Goal: Task Accomplishment & Management: Use online tool/utility

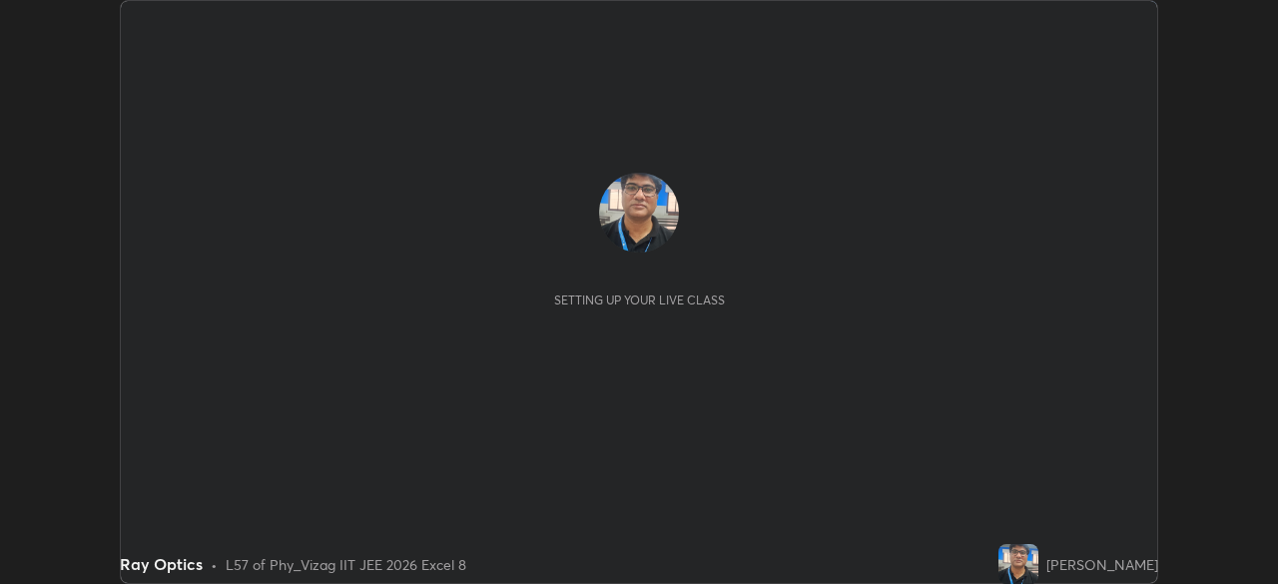
scroll to position [584, 1277]
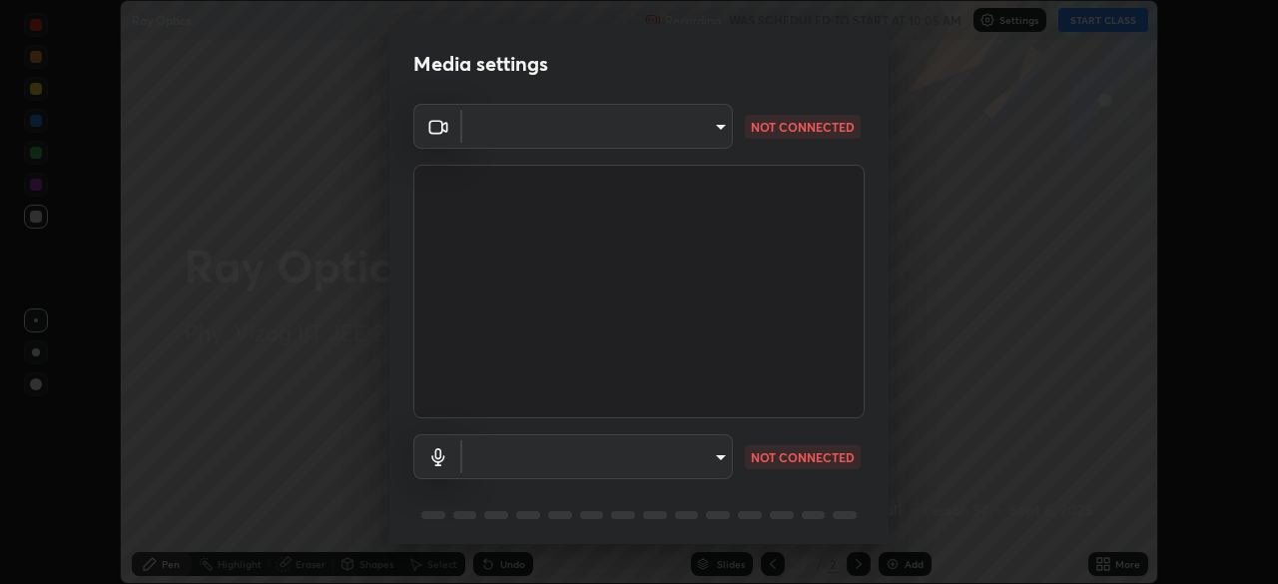
type input "cce9b67fa479fc088f071f13ccfce14e23d766b55a58e29726bfee3f33c1f2ec"
type input "default"
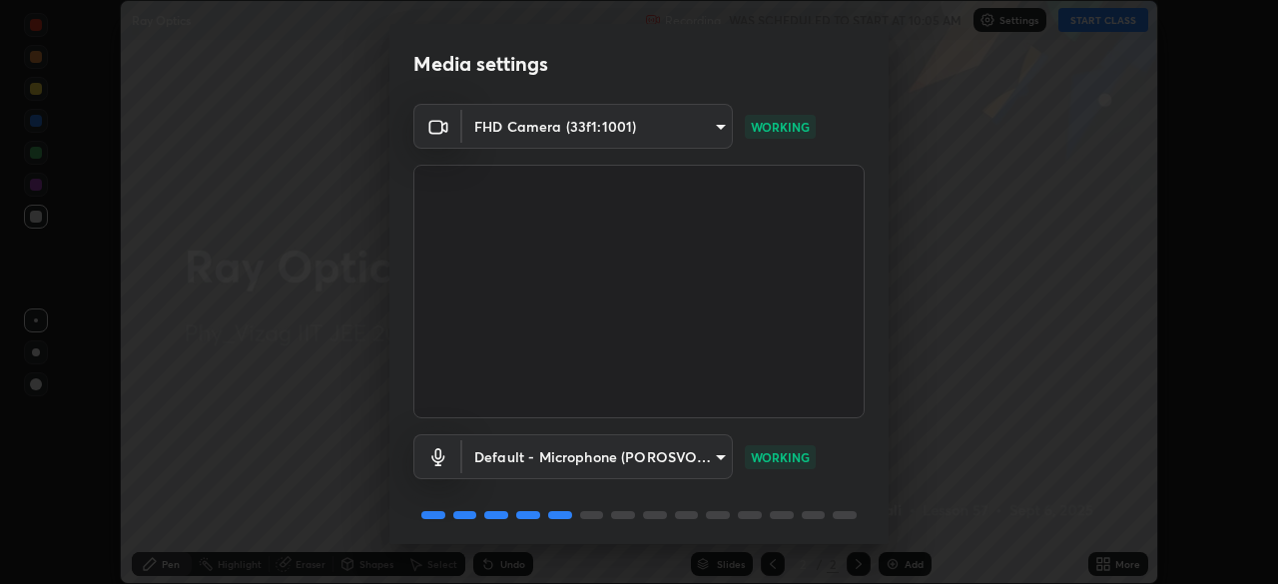
scroll to position [71, 0]
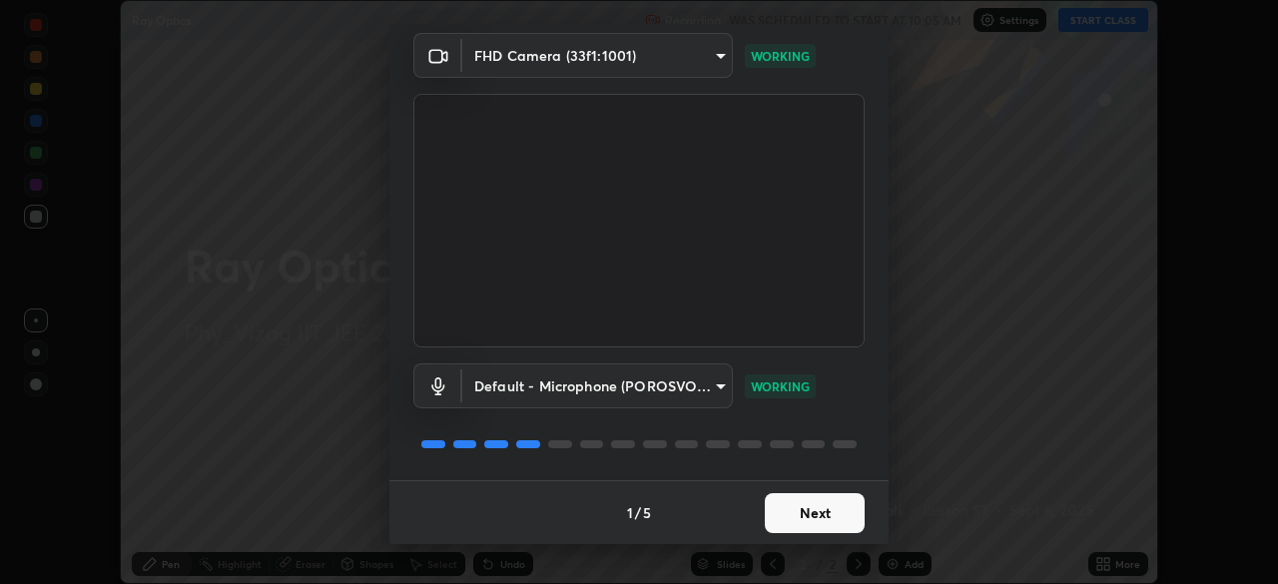
click at [817, 513] on button "Next" at bounding box center [815, 513] width 100 height 40
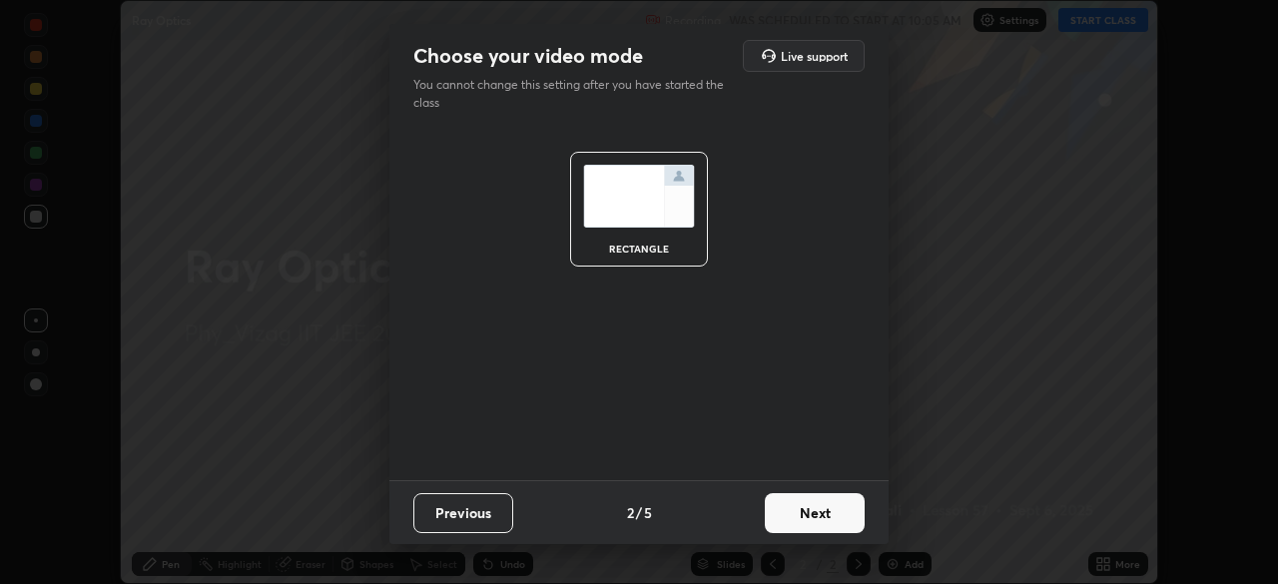
click at [814, 510] on button "Next" at bounding box center [815, 513] width 100 height 40
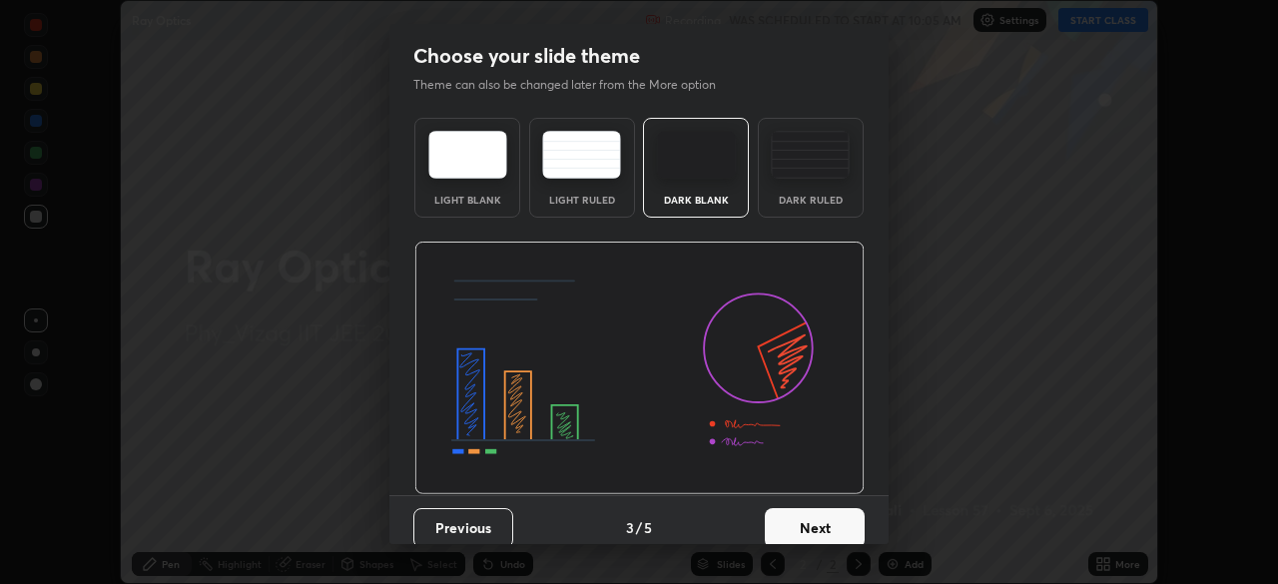
click at [809, 517] on button "Next" at bounding box center [815, 528] width 100 height 40
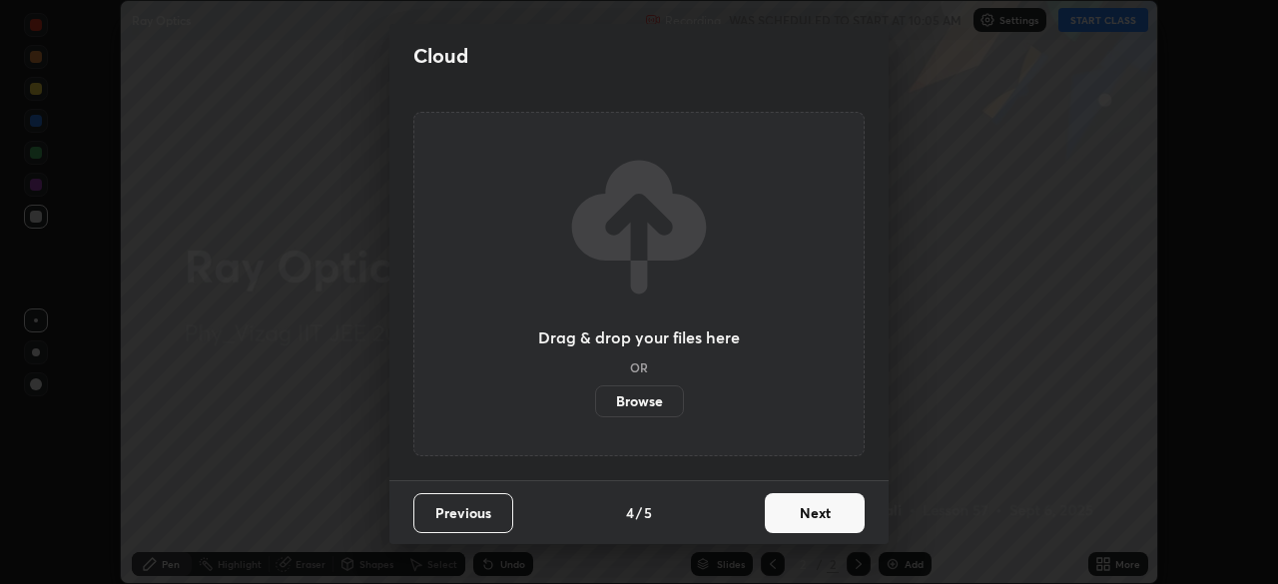
click at [809, 514] on button "Next" at bounding box center [815, 513] width 100 height 40
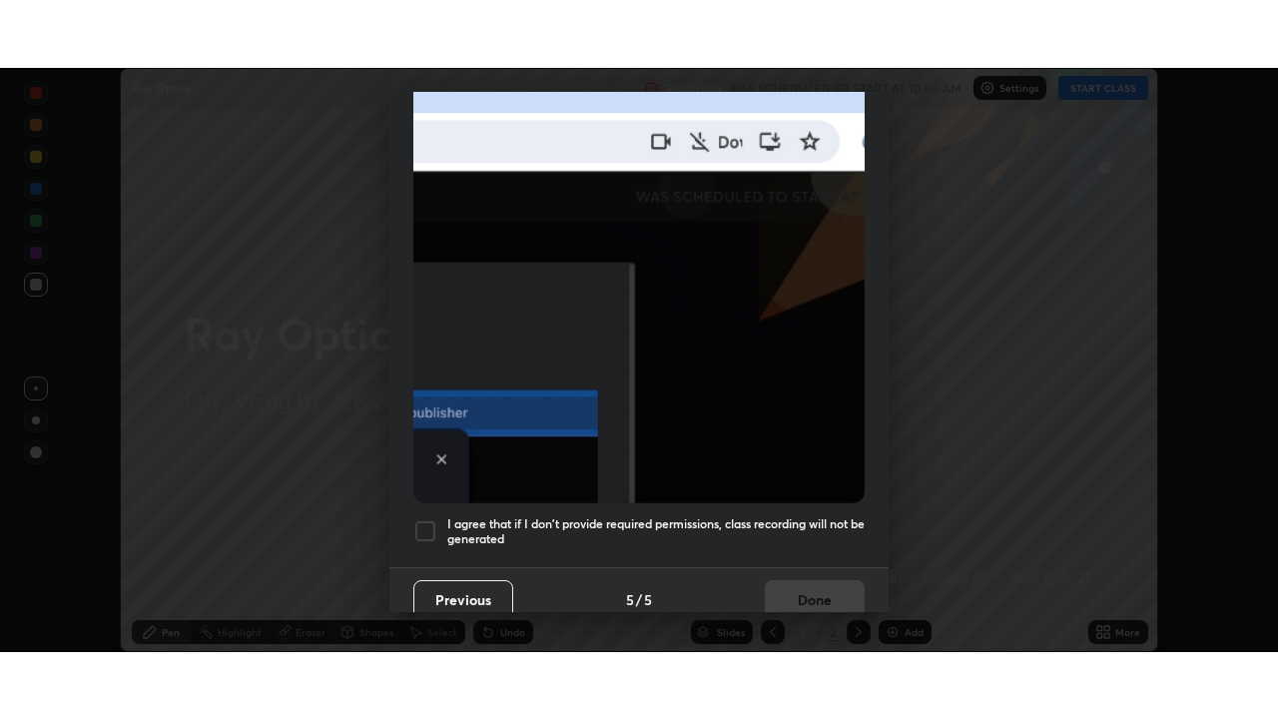
scroll to position [478, 0]
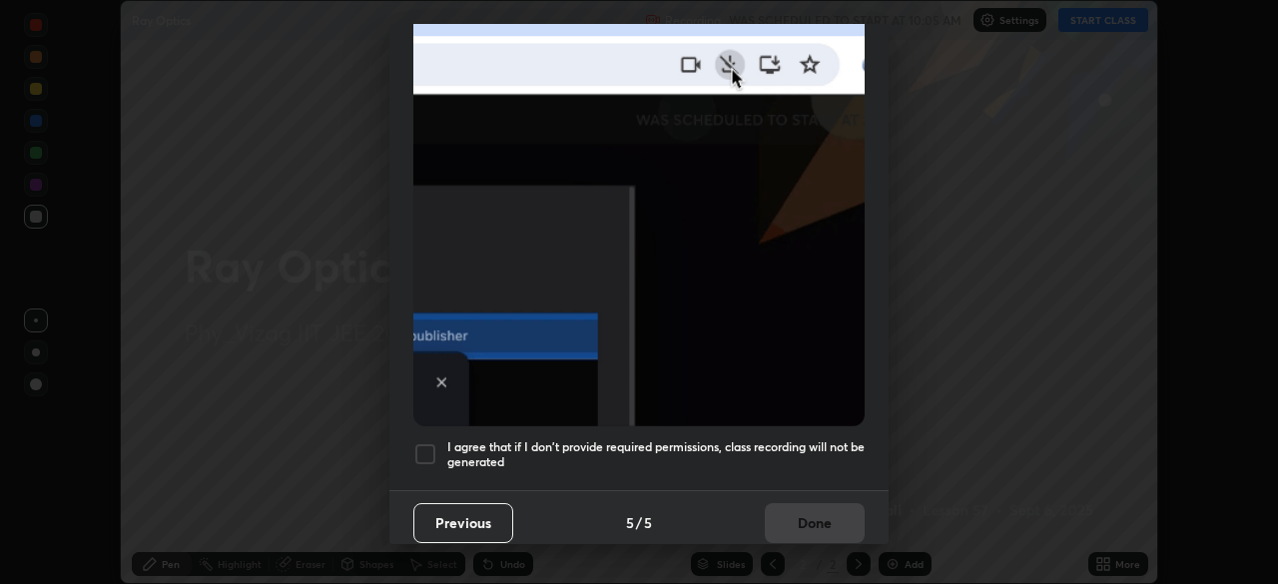
click at [418, 446] on div at bounding box center [425, 454] width 24 height 24
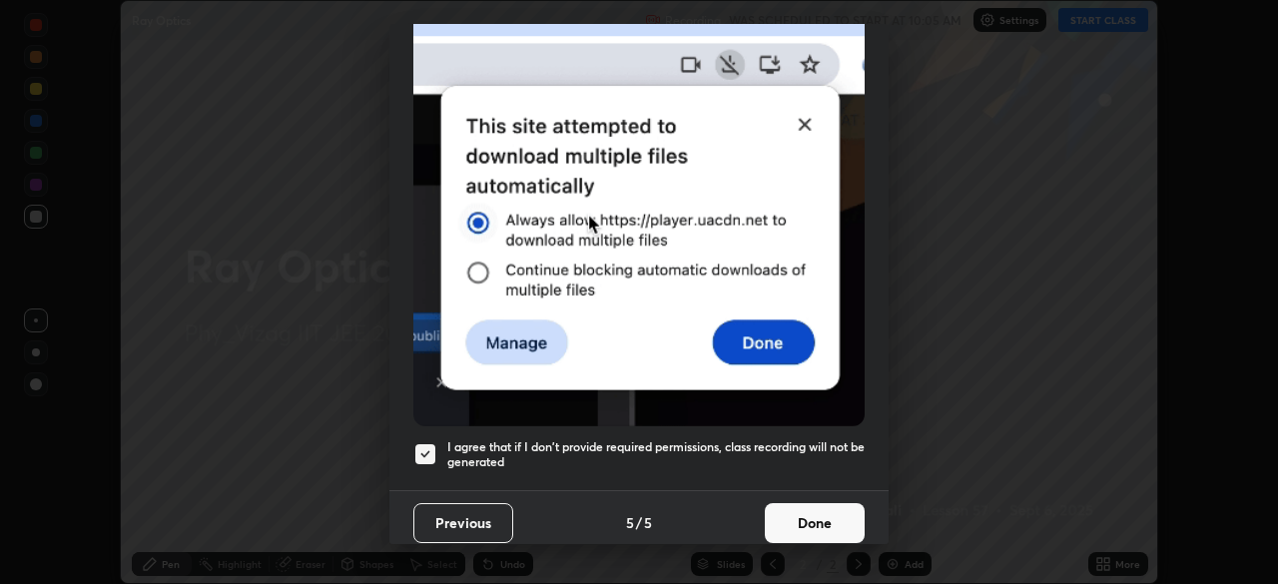
click at [798, 505] on button "Done" at bounding box center [815, 523] width 100 height 40
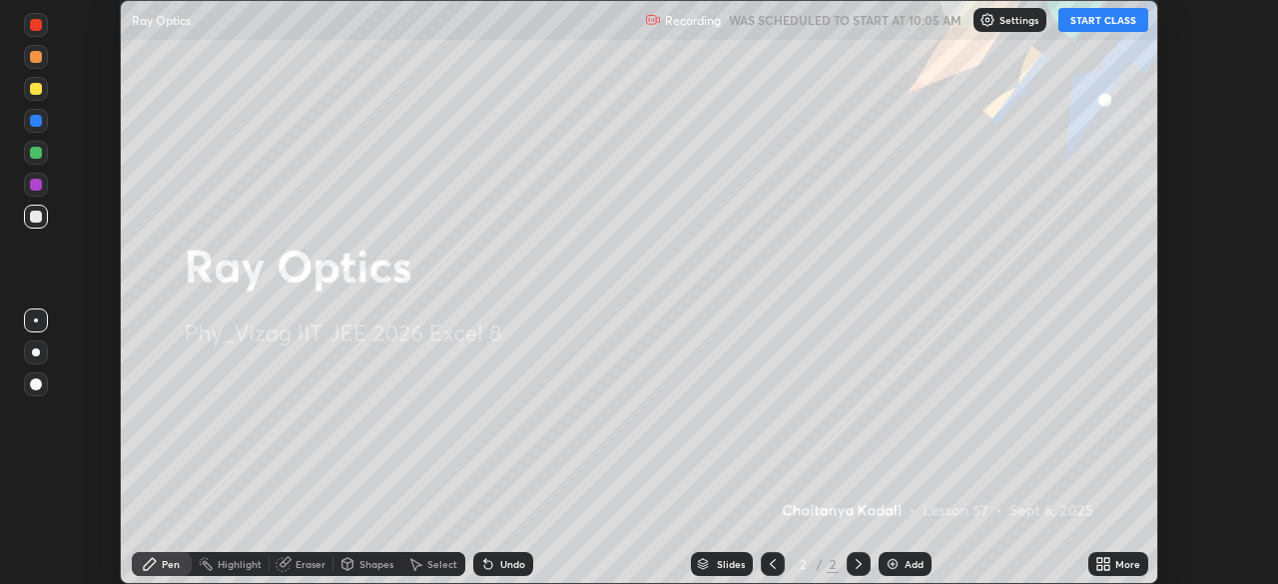
click at [1081, 17] on button "START CLASS" at bounding box center [1103, 20] width 90 height 24
click at [1104, 562] on icon at bounding box center [1106, 560] width 5 height 5
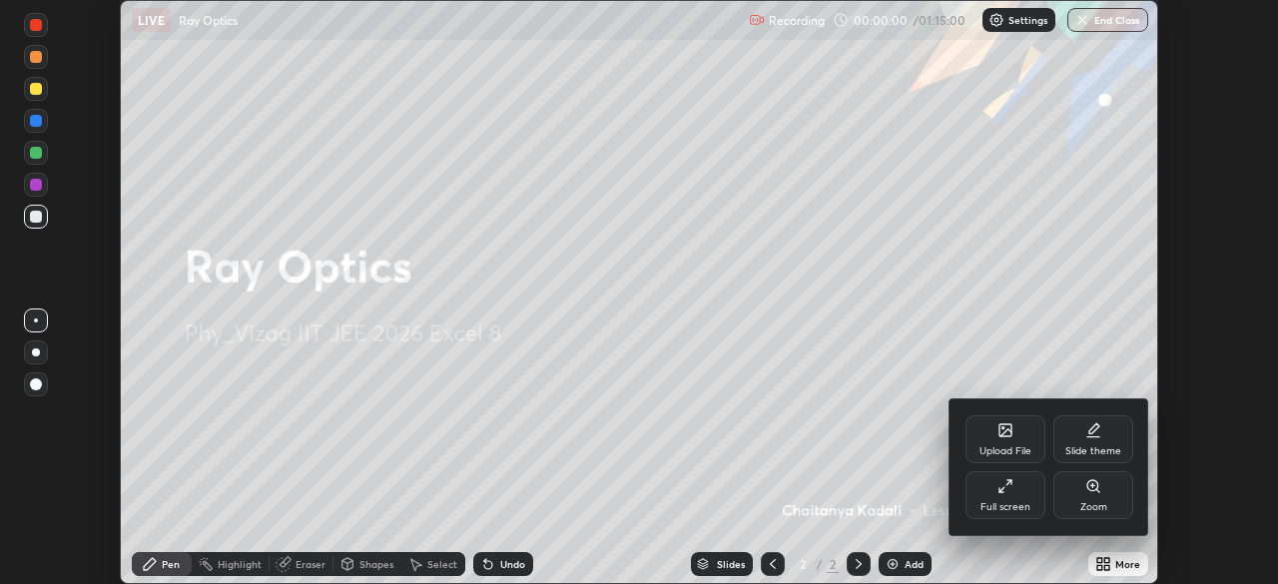
click at [1009, 490] on icon at bounding box center [1005, 486] width 16 height 16
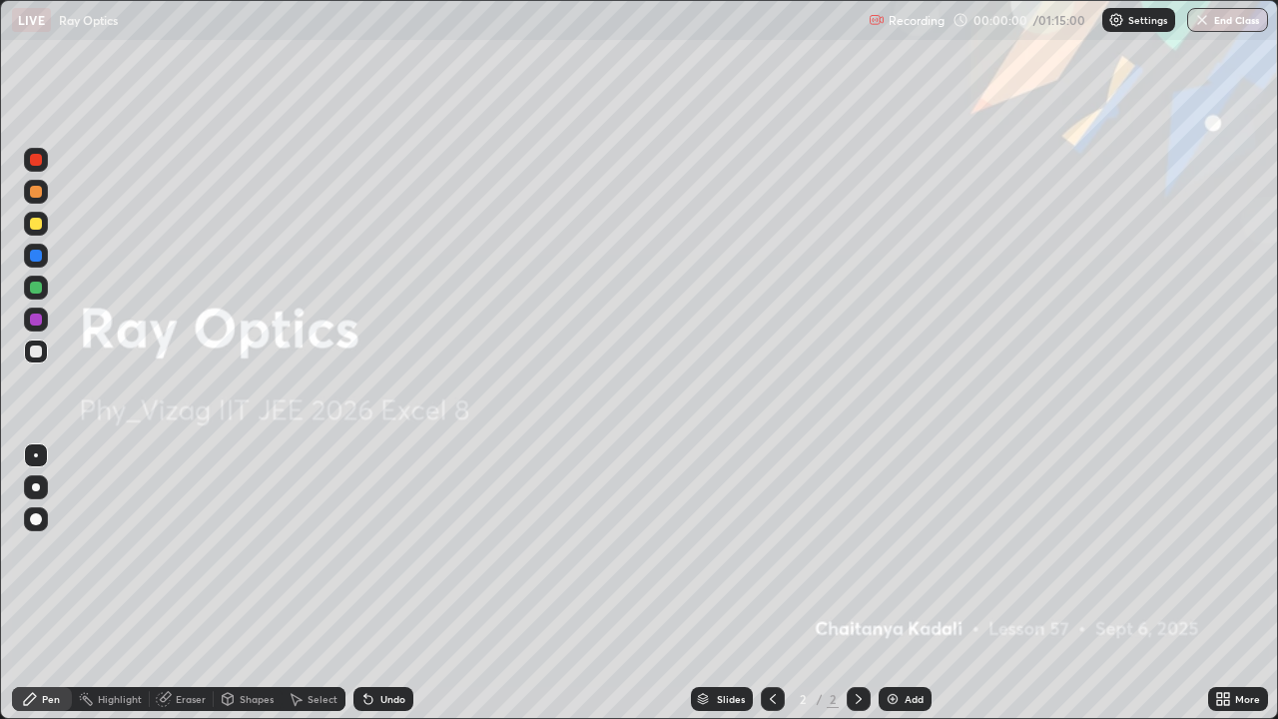
scroll to position [719, 1278]
click at [904, 583] on div "Add" at bounding box center [913, 699] width 19 height 10
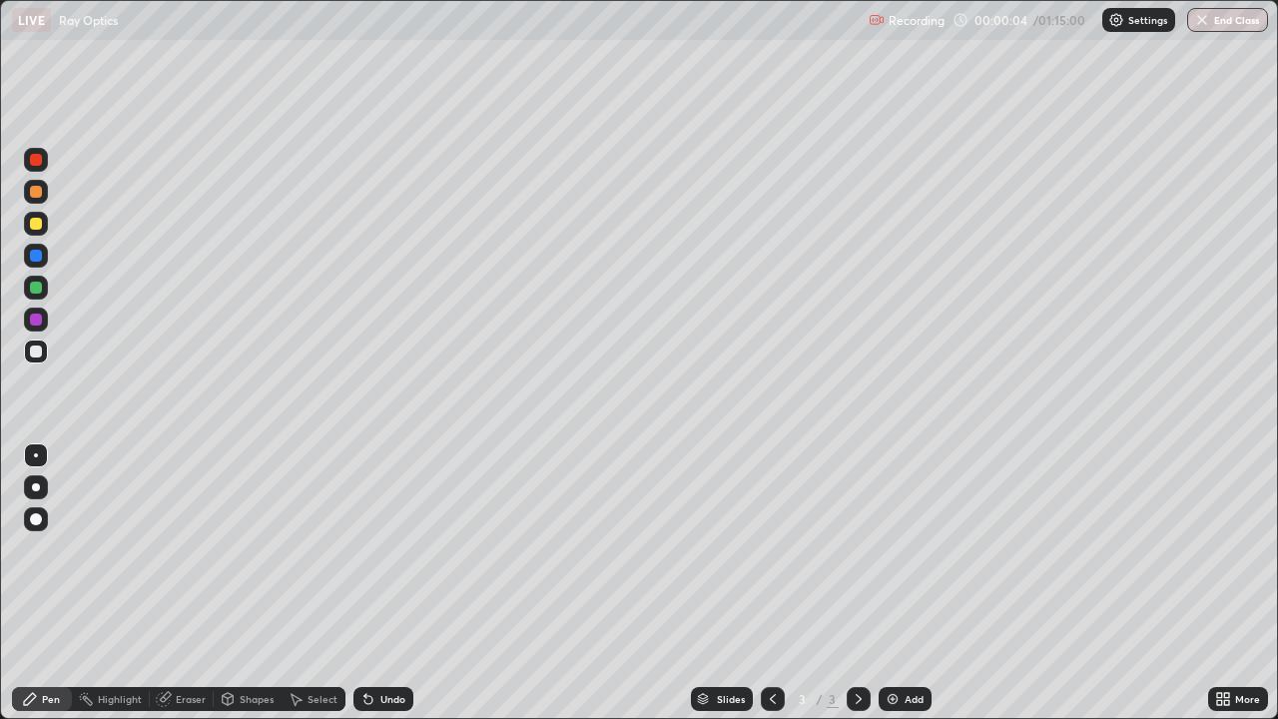
click at [39, 352] on div at bounding box center [36, 351] width 12 height 12
click at [36, 521] on div at bounding box center [36, 519] width 12 height 12
click at [35, 356] on div at bounding box center [36, 351] width 12 height 12
click at [911, 583] on div "Add" at bounding box center [913, 699] width 19 height 10
click at [372, 583] on div "Undo" at bounding box center [383, 699] width 60 height 24
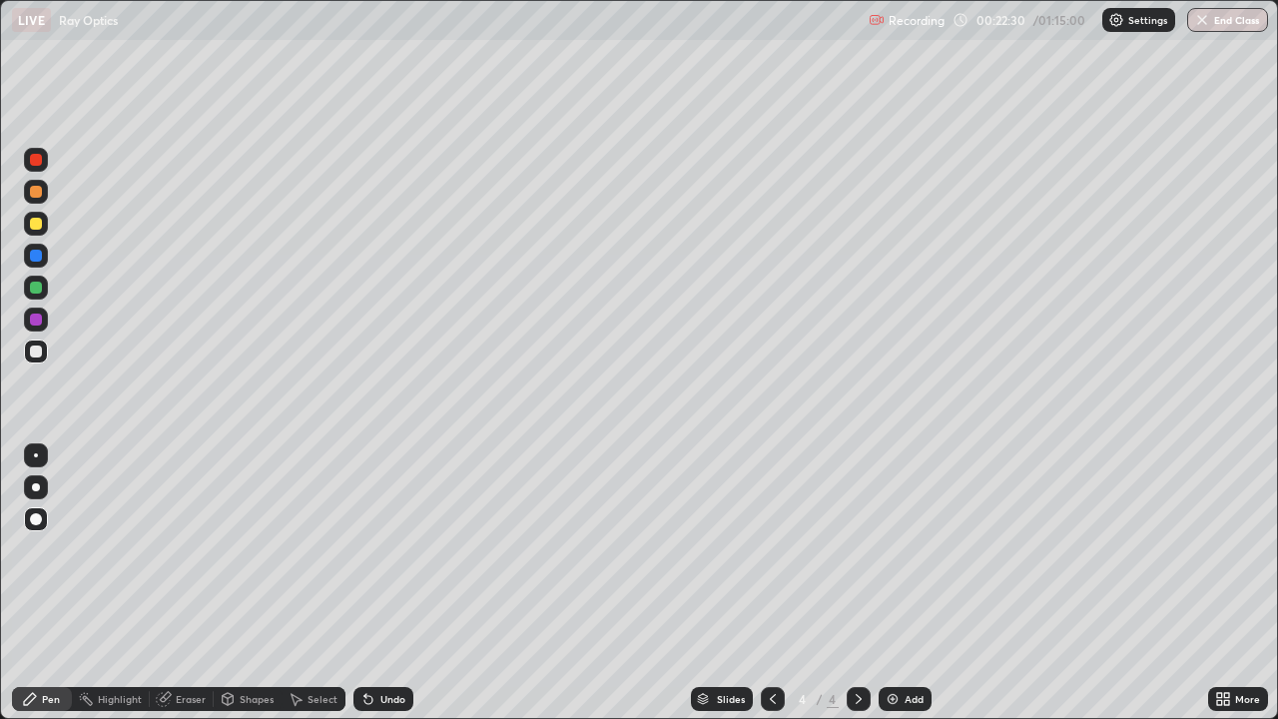
click at [385, 583] on div "Undo" at bounding box center [383, 699] width 60 height 24
click at [398, 583] on div "Undo" at bounding box center [383, 699] width 60 height 24
click at [399, 583] on div "Undo" at bounding box center [392, 699] width 25 height 10
click at [381, 583] on div "Undo" at bounding box center [383, 699] width 60 height 24
click at [384, 583] on div "Undo" at bounding box center [383, 699] width 60 height 24
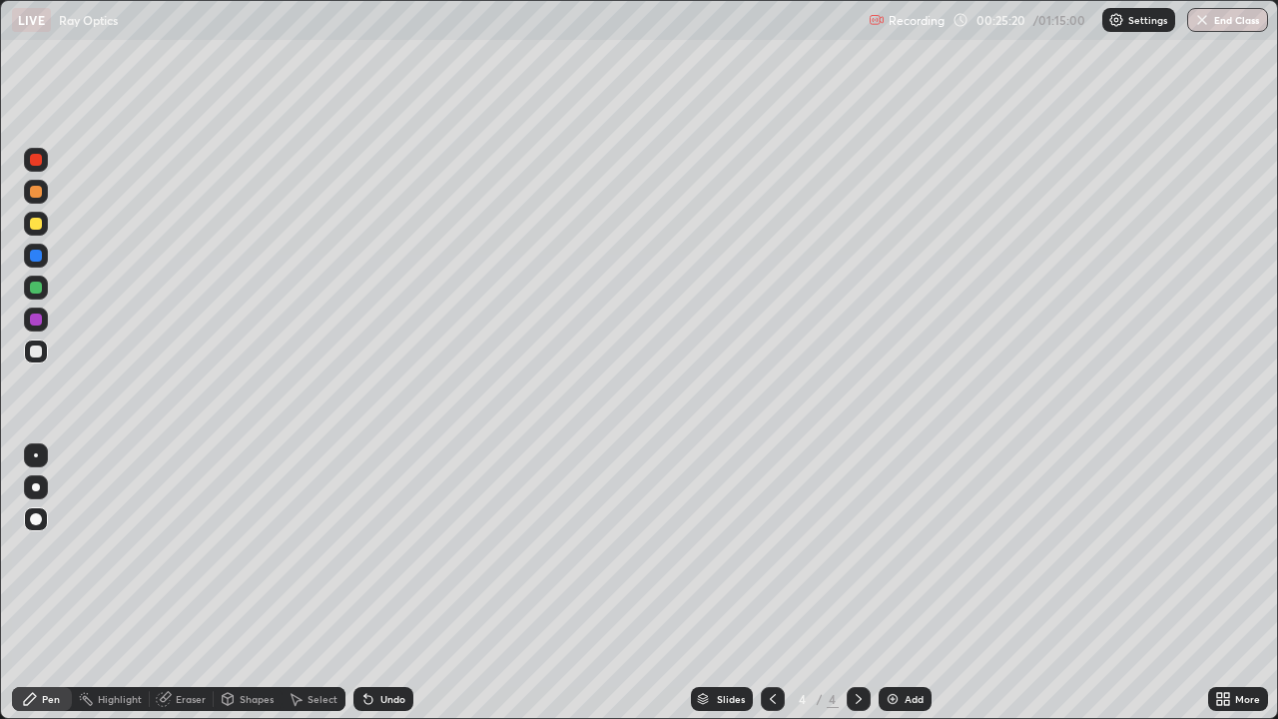
click at [196, 583] on div "Eraser" at bounding box center [191, 699] width 30 height 10
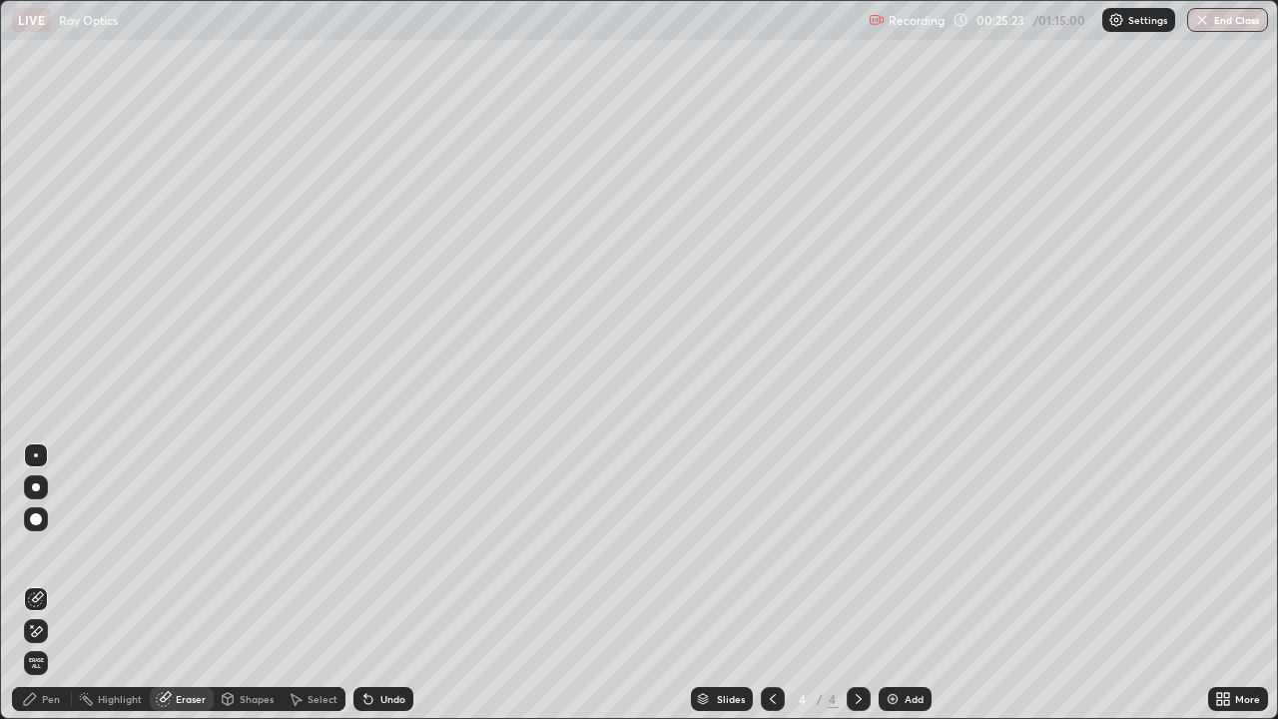
click at [48, 583] on div "Pen" at bounding box center [51, 699] width 18 height 10
